Goal: Communication & Community: Answer question/provide support

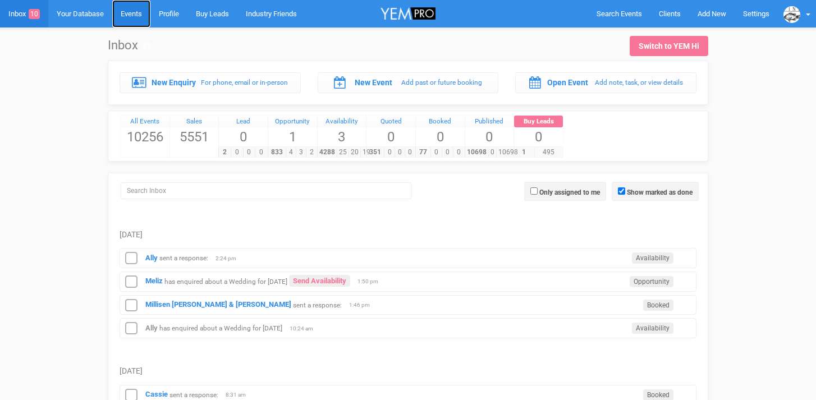
click at [134, 17] on link "Events" at bounding box center [131, 13] width 38 height 27
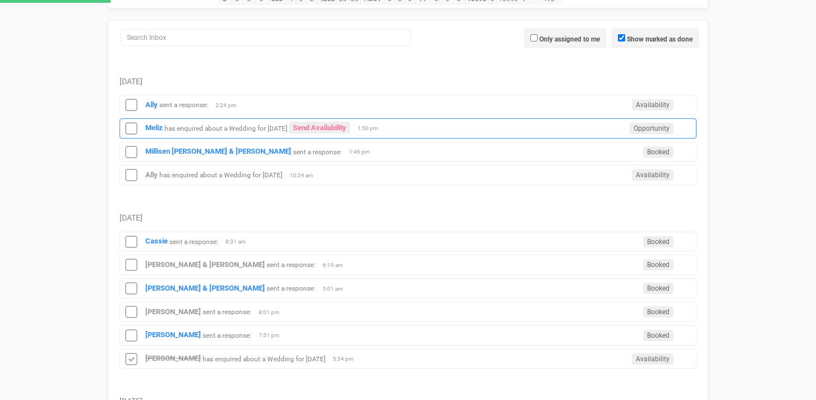
scroll to position [195, 0]
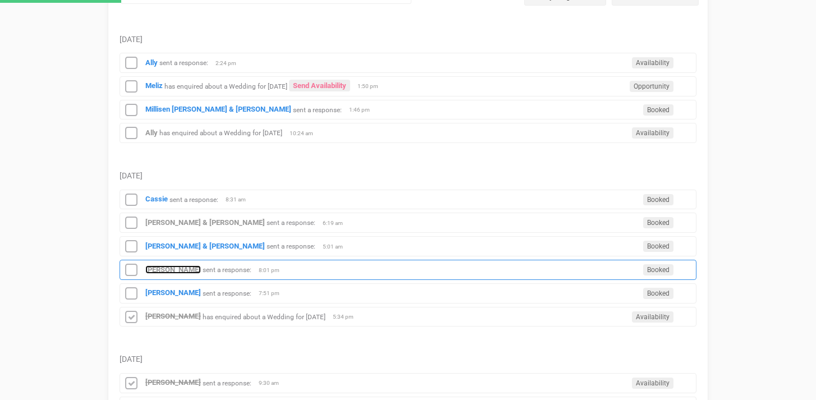
click at [164, 266] on strong "[PERSON_NAME]" at bounding box center [173, 269] width 56 height 8
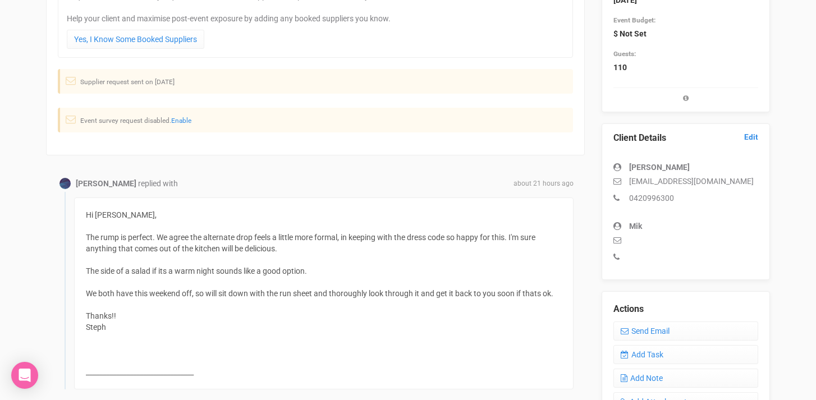
scroll to position [200, 0]
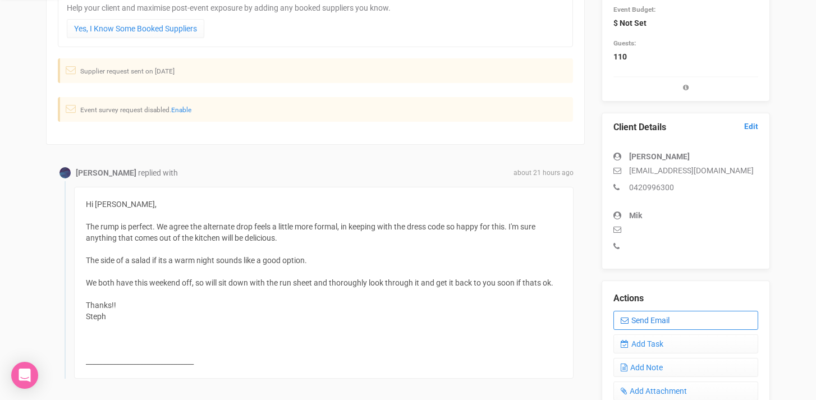
click at [658, 323] on link "Send Email" at bounding box center [685, 320] width 145 height 19
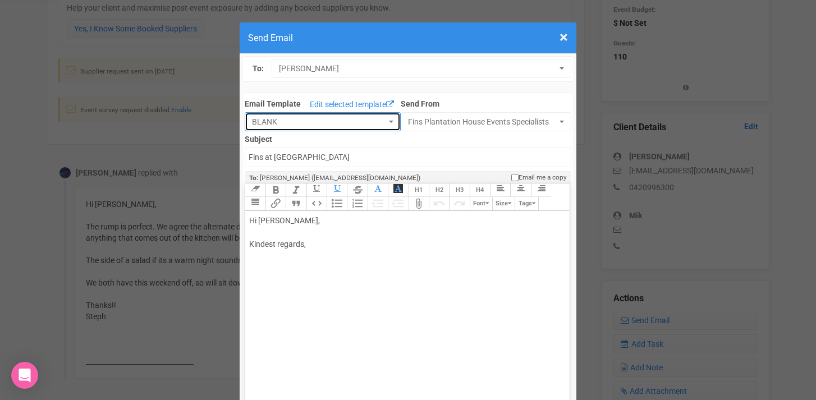
click at [282, 127] on button "BLANK" at bounding box center [323, 121] width 156 height 19
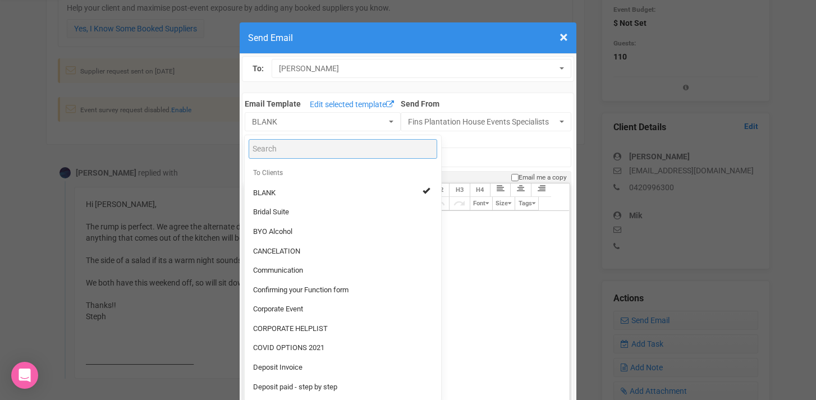
click at [273, 140] on input "Search" at bounding box center [342, 149] width 188 height 20
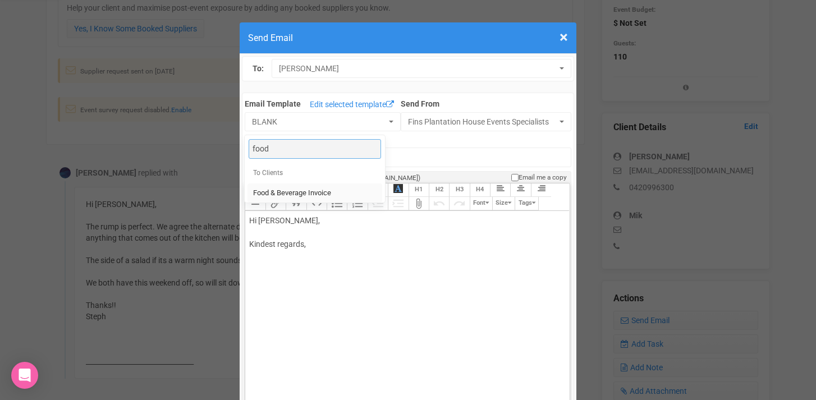
type input "food"
click at [287, 194] on span "Food & Beverage Invoice" at bounding box center [292, 193] width 78 height 11
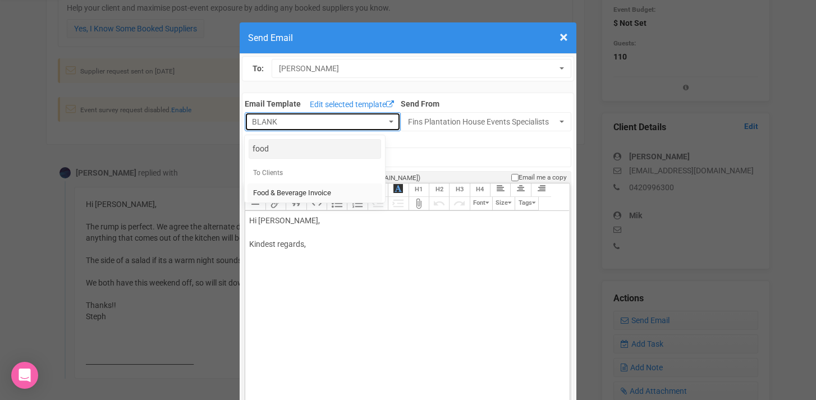
select select "327134"
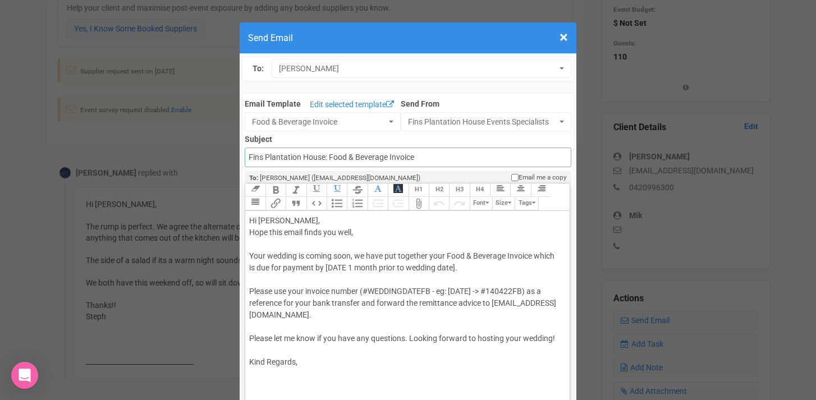
click at [250, 157] on input "Fins Plantation House: Food & Beverage Invoice" at bounding box center [408, 158] width 326 height 20
click at [368, 155] on input "Accounts - Fins Plantation House: Food & Beverage Invoice" at bounding box center [408, 158] width 326 height 20
click at [303, 155] on input "Accounts - Fins Plantation House - Food & Beverage Invoice" at bounding box center [408, 158] width 326 height 20
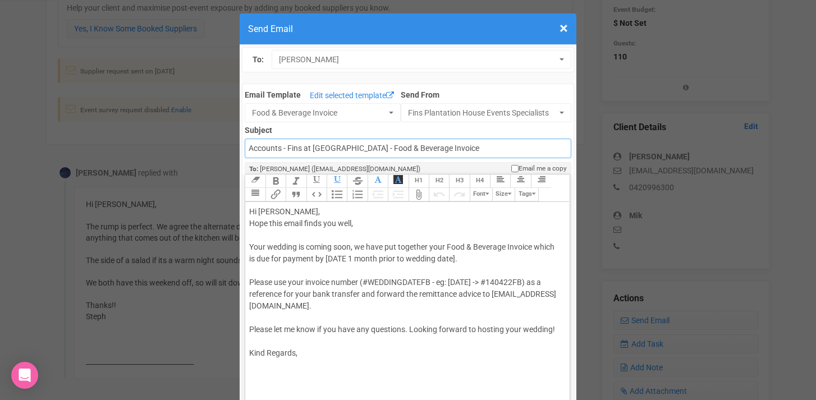
type input "Accounts - Fins at Plantation House - Food & Beverage Invoice"
drag, startPoint x: 281, startPoint y: 210, endPoint x: 301, endPoint y: 208, distance: 19.8
click at [301, 208] on div "Hi Steph O'Dea, Hope this email finds you well, Your wedding is coming soon, we…" at bounding box center [405, 282] width 312 height 153
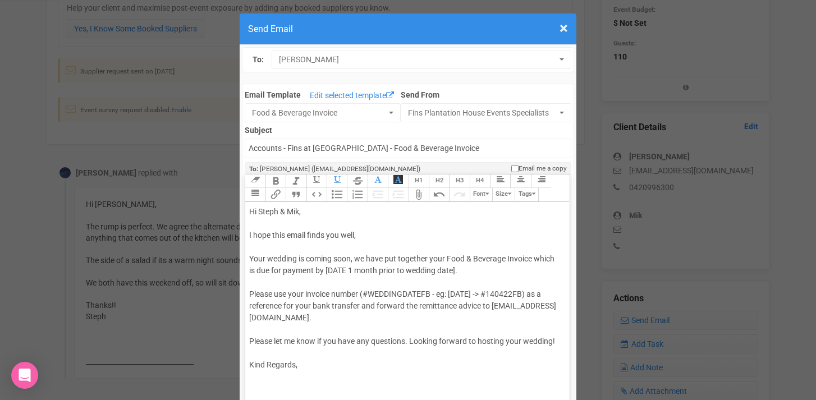
click at [329, 236] on div "Hi Steph & Mik, I hope this email finds you well, Your wedding is coming soon, …" at bounding box center [405, 288] width 312 height 165
click at [341, 234] on div "Hi Steph & Mik, I hope this email finds you well, Your wedding is coming soon, …" at bounding box center [405, 288] width 312 height 165
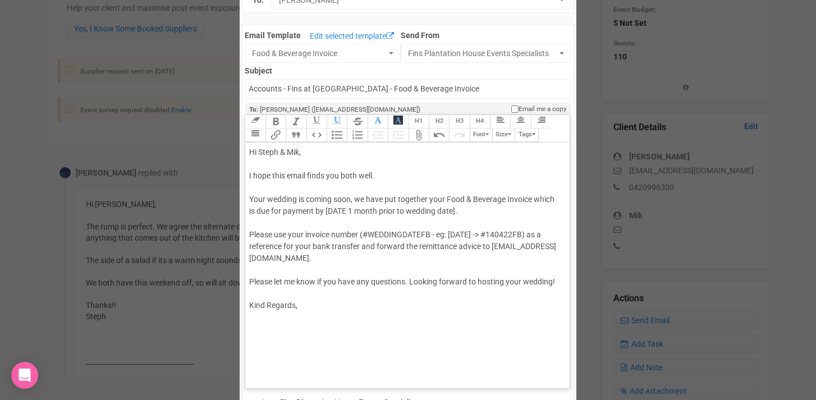
click at [356, 200] on div "Hi Steph & Mik, I hope this email finds you both well. Your wedding is coming s…" at bounding box center [405, 228] width 312 height 165
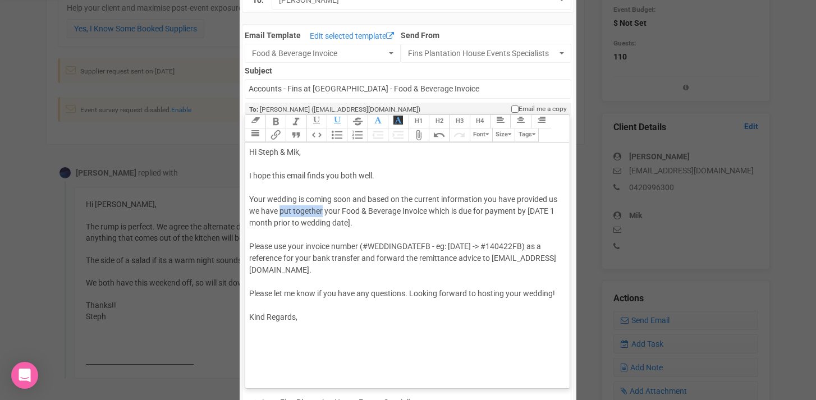
drag, startPoint x: 281, startPoint y: 211, endPoint x: 322, endPoint y: 210, distance: 41.0
click at [322, 210] on div "Hi Steph & Mik, I hope this email finds you both well. Your wedding is coming s…" at bounding box center [405, 234] width 312 height 177
drag, startPoint x: 512, startPoint y: 213, endPoint x: 373, endPoint y: 226, distance: 139.7
click at [373, 226] on div "Hi Steph & Mik, I hope this email finds you both well. Your wedding is coming s…" at bounding box center [405, 234] width 312 height 177
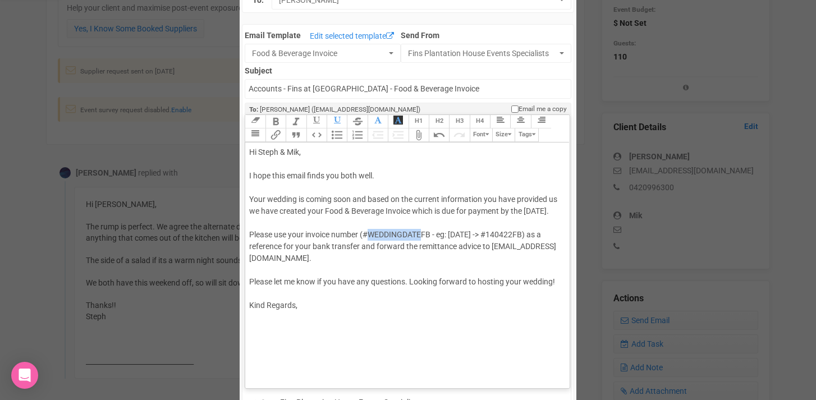
drag, startPoint x: 371, startPoint y: 247, endPoint x: 424, endPoint y: 244, distance: 53.4
click at [424, 244] on div "Hi Steph & Mik, I hope this email finds you both well. Your wedding is coming s…" at bounding box center [405, 228] width 312 height 165
drag, startPoint x: 406, startPoint y: 247, endPoint x: 525, endPoint y: 245, distance: 118.9
click at [525, 245] on div "Hi Steph & Mik, I hope this email finds you both well. Your wedding is coming s…" at bounding box center [405, 228] width 312 height 165
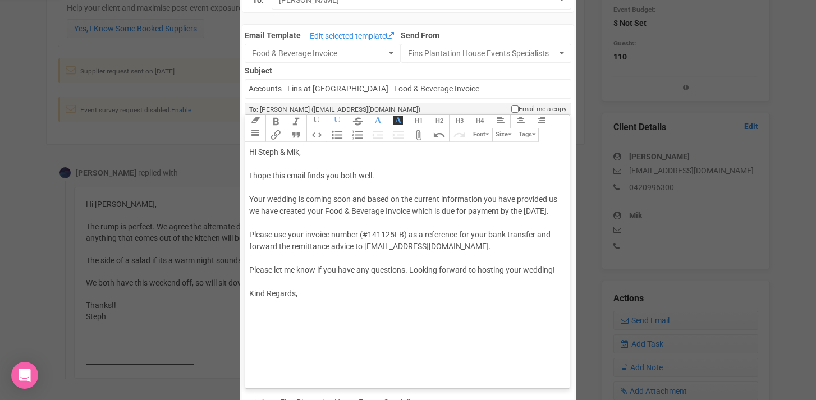
click at [409, 283] on div "Hi Steph & Mik, I hope this email finds you both well. Your wedding is coming s…" at bounding box center [405, 222] width 312 height 153
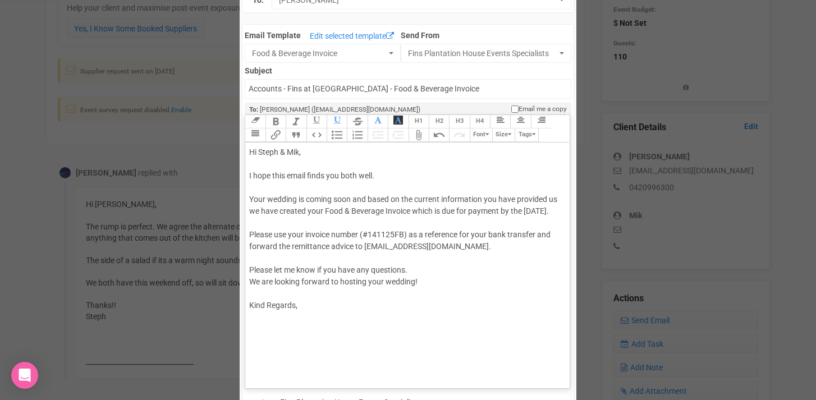
click at [305, 311] on div "Hi Steph & Mik, I hope this email finds you both well. Your wedding is coming s…" at bounding box center [405, 228] width 312 height 165
click at [258, 233] on div "Hi Steph & Mik, I hope this email finds you both well. Your wedding is coming s…" at bounding box center [405, 246] width 312 height 200
click at [419, 133] on button "Attach Files" at bounding box center [418, 134] width 20 height 13
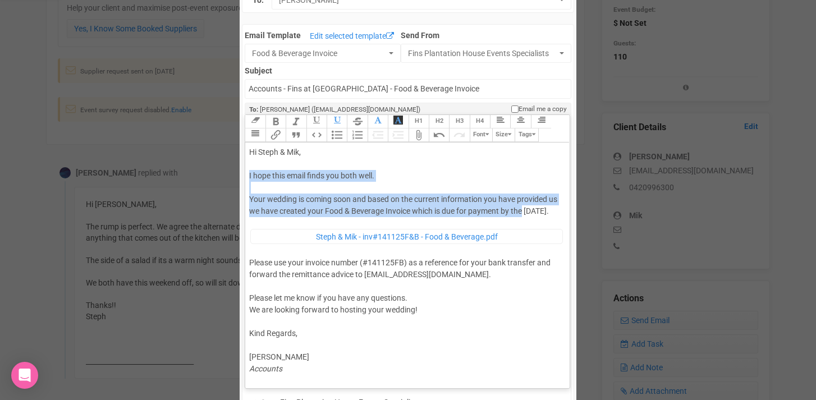
drag, startPoint x: 248, startPoint y: 174, endPoint x: 523, endPoint y: 209, distance: 277.0
click at [523, 209] on trix-editor "Hi Steph & Mik, I hope this email finds you both well. Your wedding is coming s…" at bounding box center [407, 262] width 324 height 240
paste trix-editor "<span style="background-color: rgb(255, 255, 255); font-family: Roboto, Helveti…"
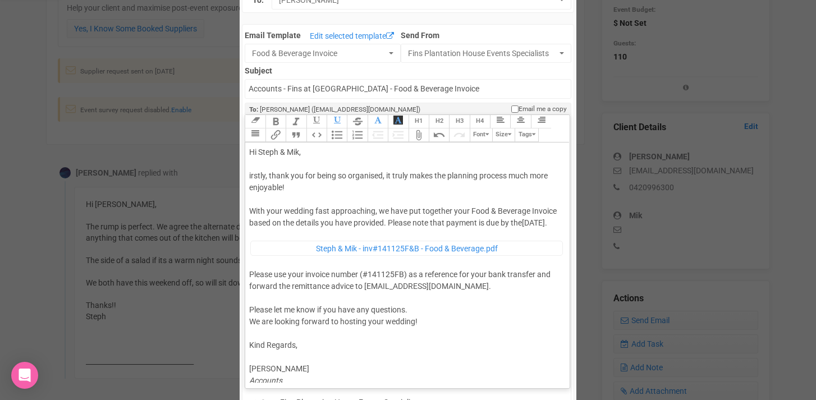
click at [249, 173] on div "Hi Steph & Mik, irstly, thank you for being so organised, it truly makes the pl…" at bounding box center [405, 266] width 312 height 240
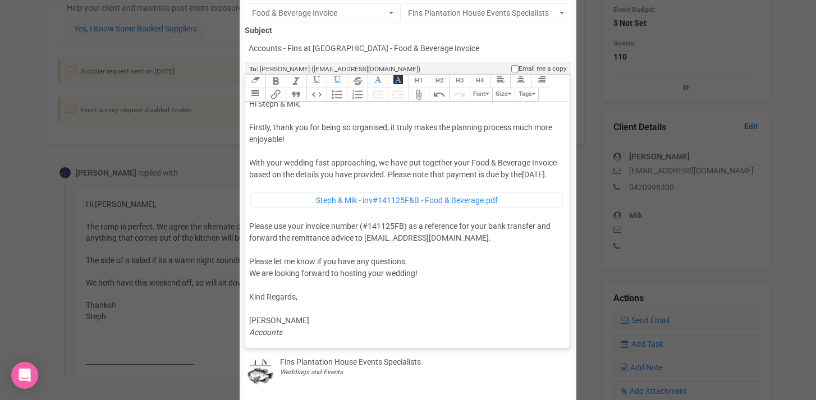
scroll to position [113, 0]
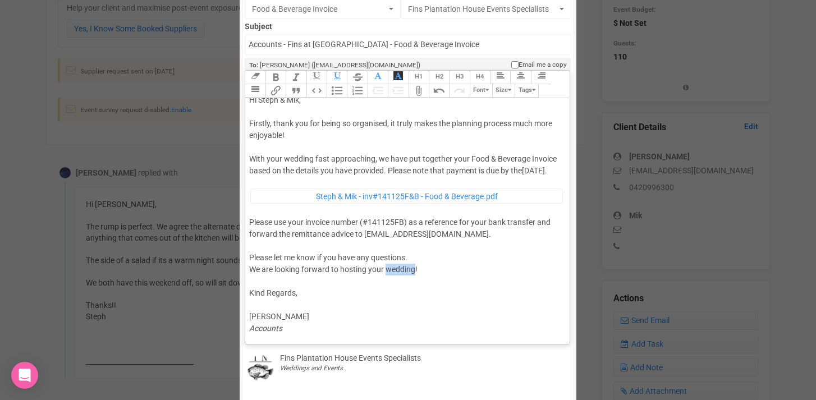
drag, startPoint x: 386, startPoint y: 269, endPoint x: 415, endPoint y: 269, distance: 28.6
click at [415, 269] on div "Hi Steph & Mik, F irstly, thank you for being so organised, it truly makes the …" at bounding box center [405, 214] width 312 height 240
type trix-editor "<div>Hi Steph &amp; Mik,<br><br>F<span style="background-color: rgb(255, 255, 2…"
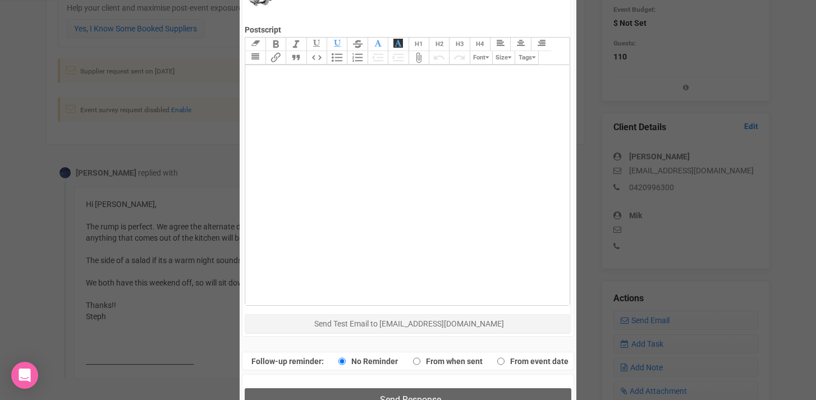
scroll to position [514, 0]
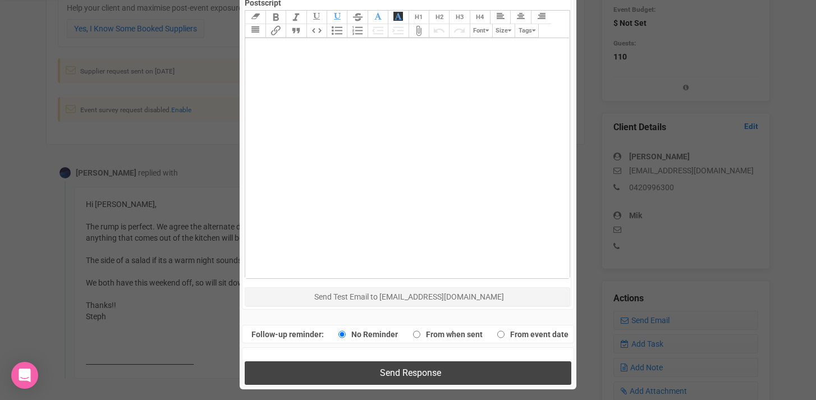
click at [386, 370] on span "Send Response" at bounding box center [410, 372] width 61 height 11
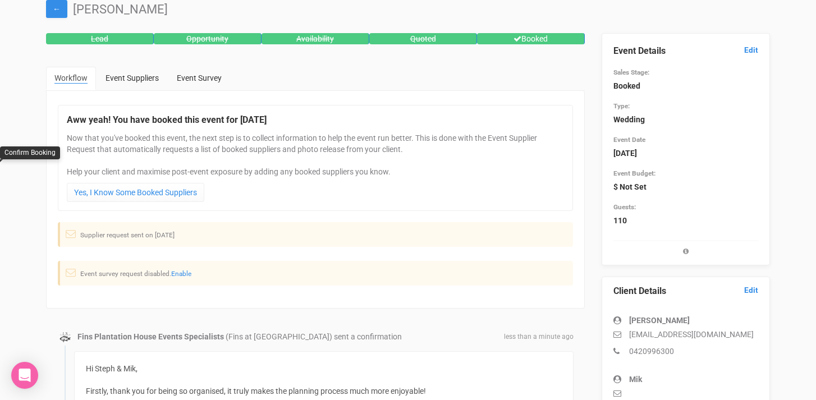
scroll to position [0, 0]
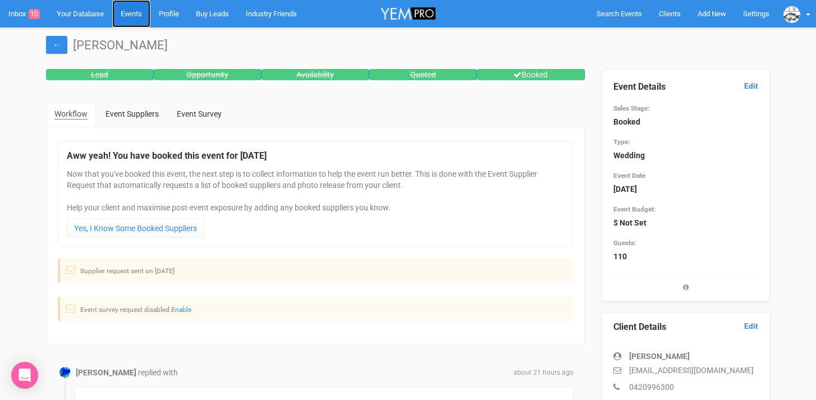
click at [135, 17] on link "Events" at bounding box center [131, 13] width 38 height 27
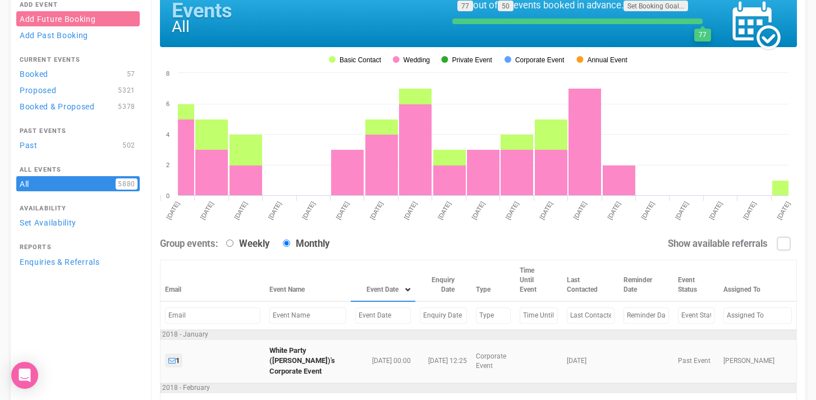
scroll to position [22, 0]
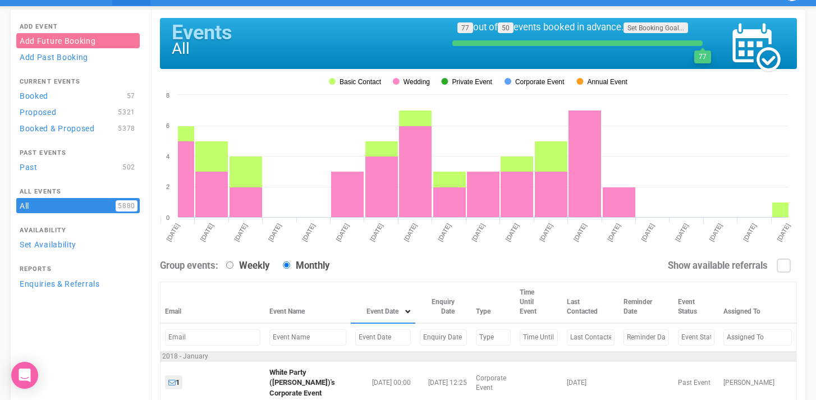
click at [355, 340] on input "text" at bounding box center [383, 337] width 56 height 16
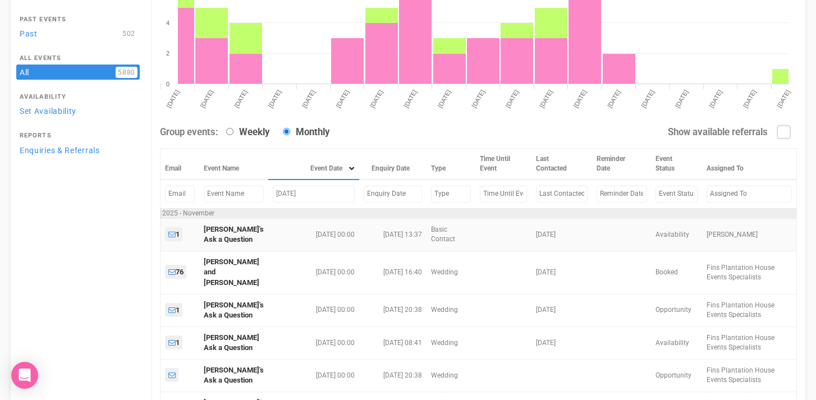
scroll to position [162, 0]
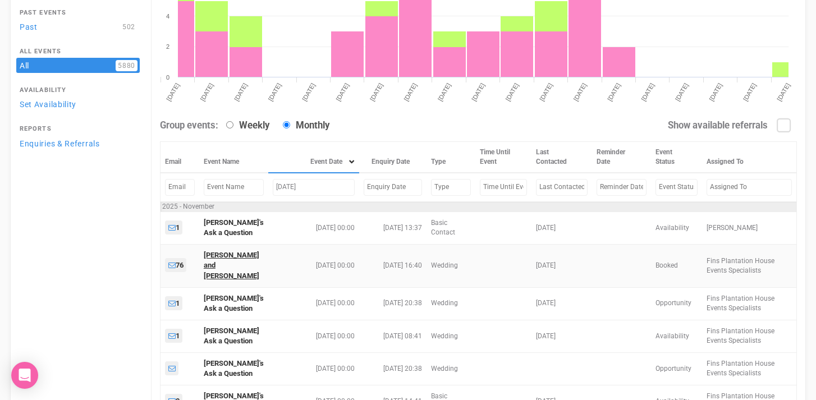
type input "[DATE]"
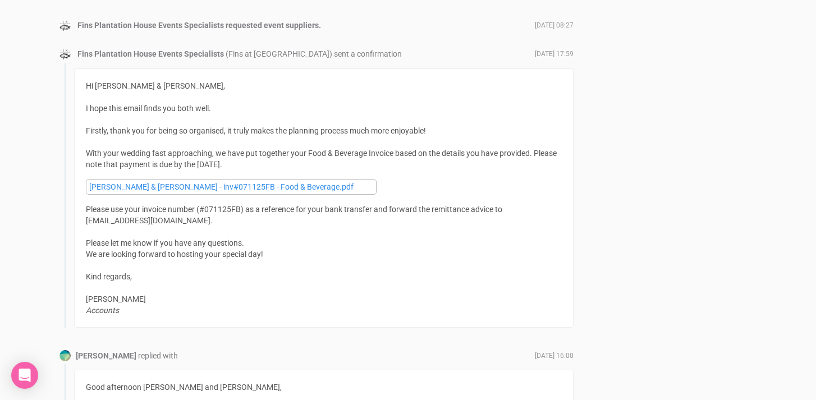
scroll to position [2058, 0]
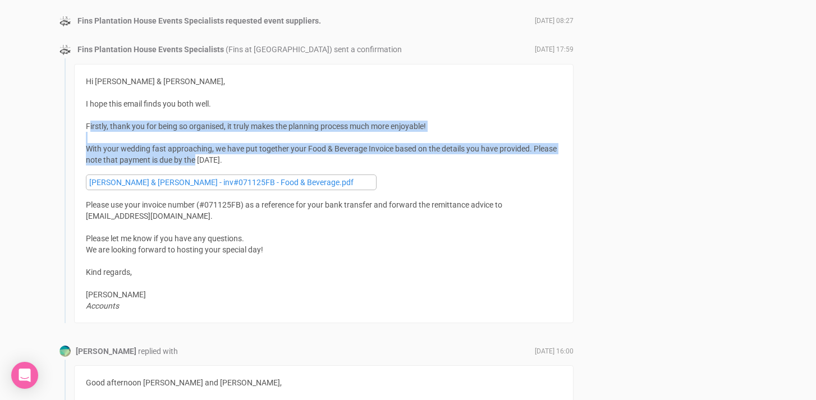
drag, startPoint x: 88, startPoint y: 124, endPoint x: 195, endPoint y: 159, distance: 112.6
click at [195, 159] on div "Hi Joshua & Michael, I hope this email finds you both well. Firstly, thank you …" at bounding box center [324, 194] width 476 height 236
copy div "irstly, thank you for being so organised, it truly makes the planning process m…"
